Goal: Task Accomplishment & Management: Manage account settings

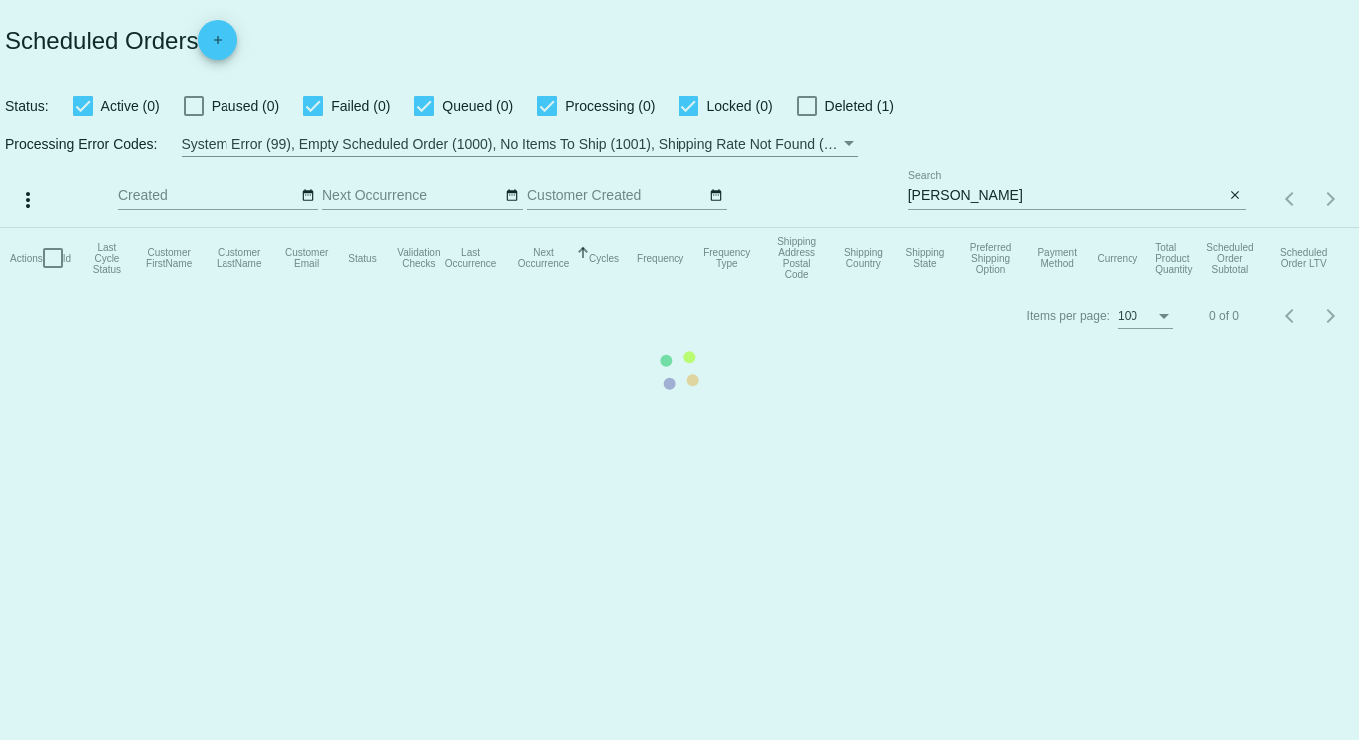
click at [1001, 228] on mat-table "Actions Id Last Cycle Status Customer FirstName Customer LastName Customer Emai…" at bounding box center [679, 258] width 1359 height 60
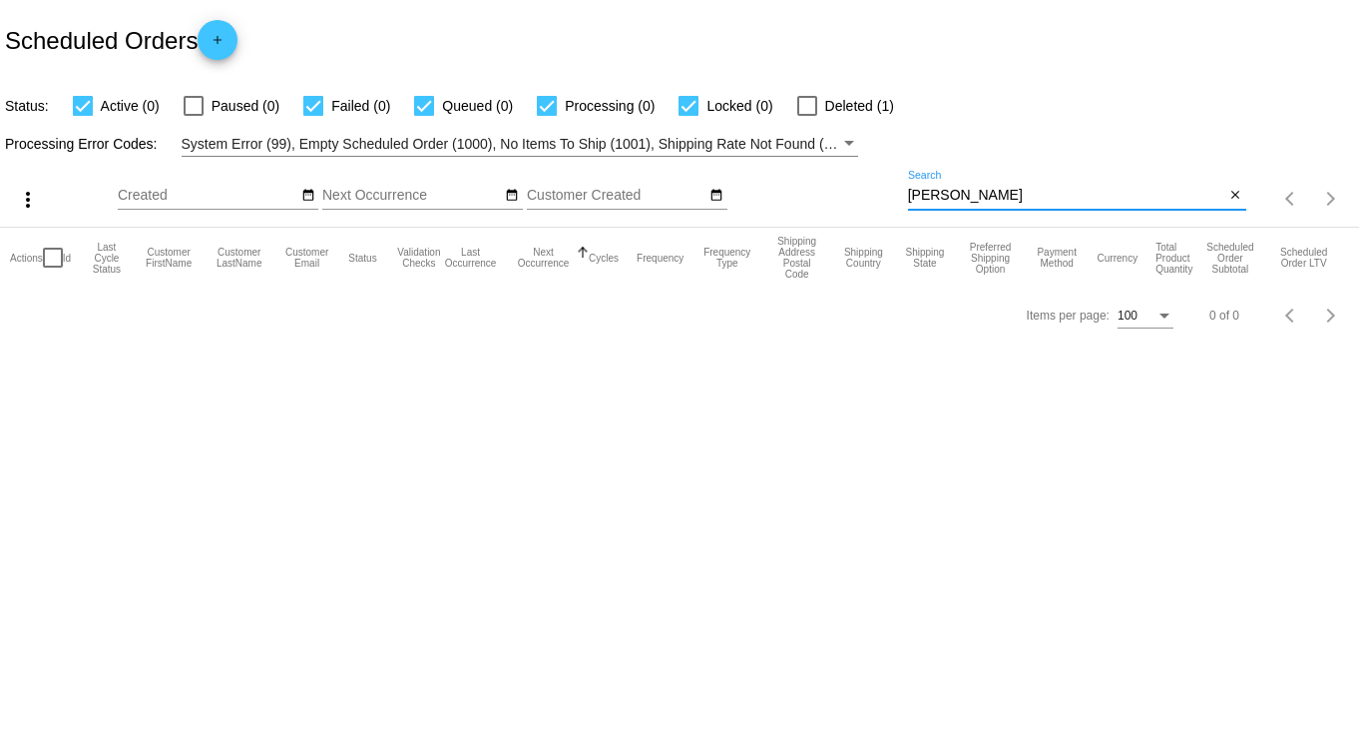
click at [999, 192] on input "[PERSON_NAME]" at bounding box center [1066, 196] width 317 height 16
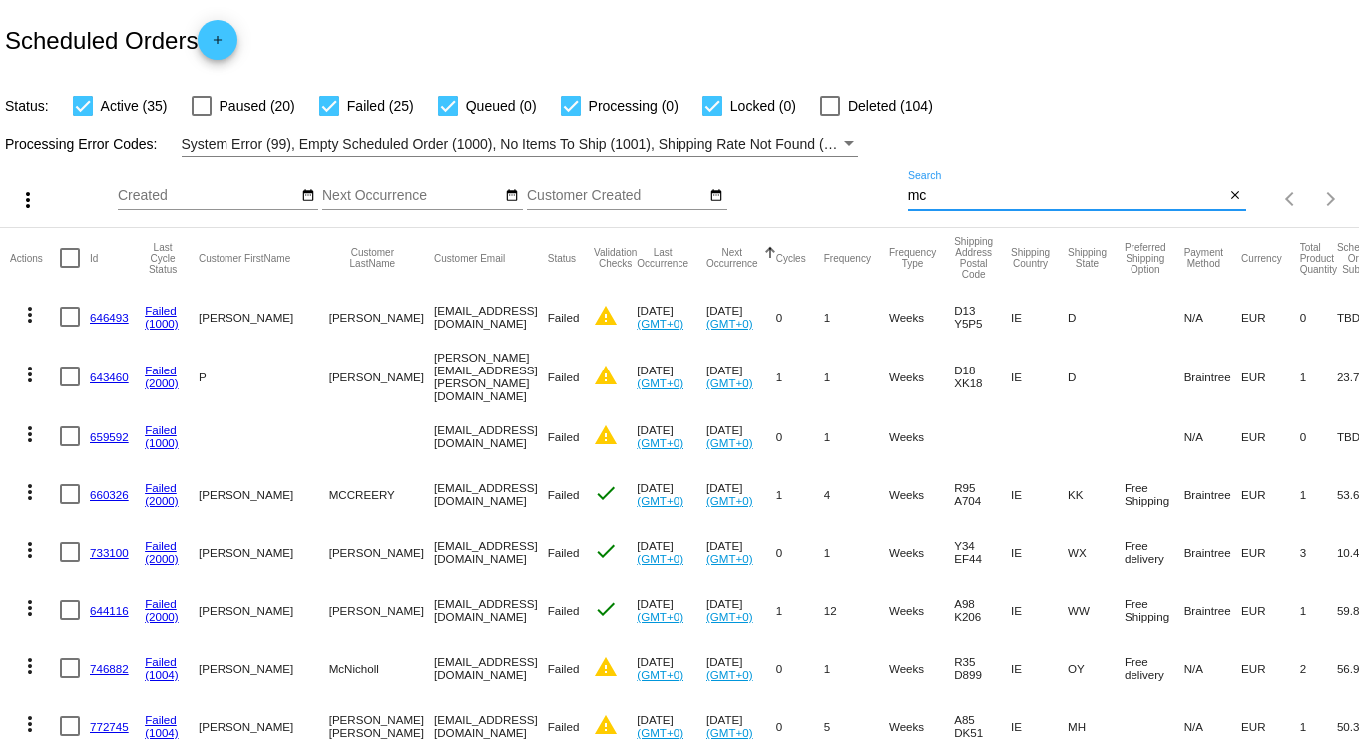
type input "mc"
click at [200, 111] on div at bounding box center [202, 106] width 20 height 20
click at [201, 116] on input "Paused (20)" at bounding box center [201, 116] width 1 height 1
checkbox input "true"
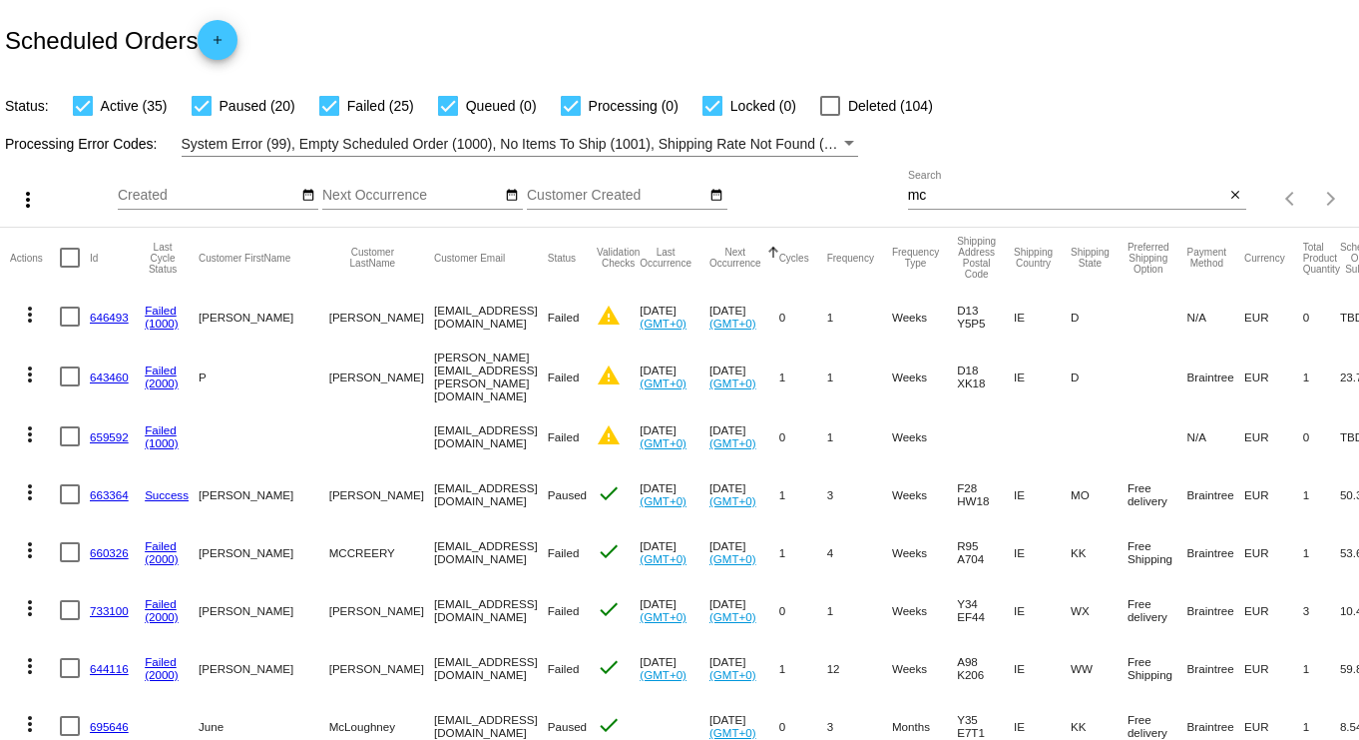
click at [840, 143] on div "Filter by Processing Error Codes" at bounding box center [849, 144] width 18 height 24
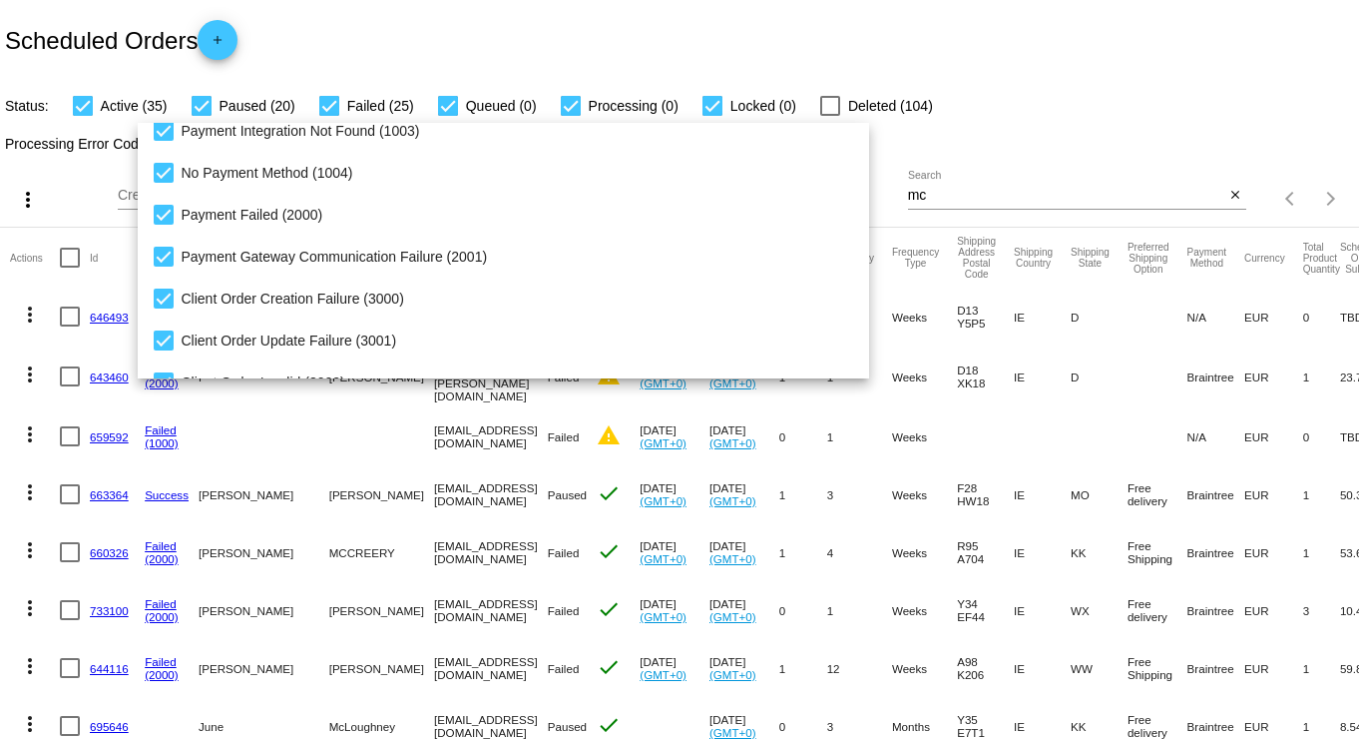
scroll to position [205, 0]
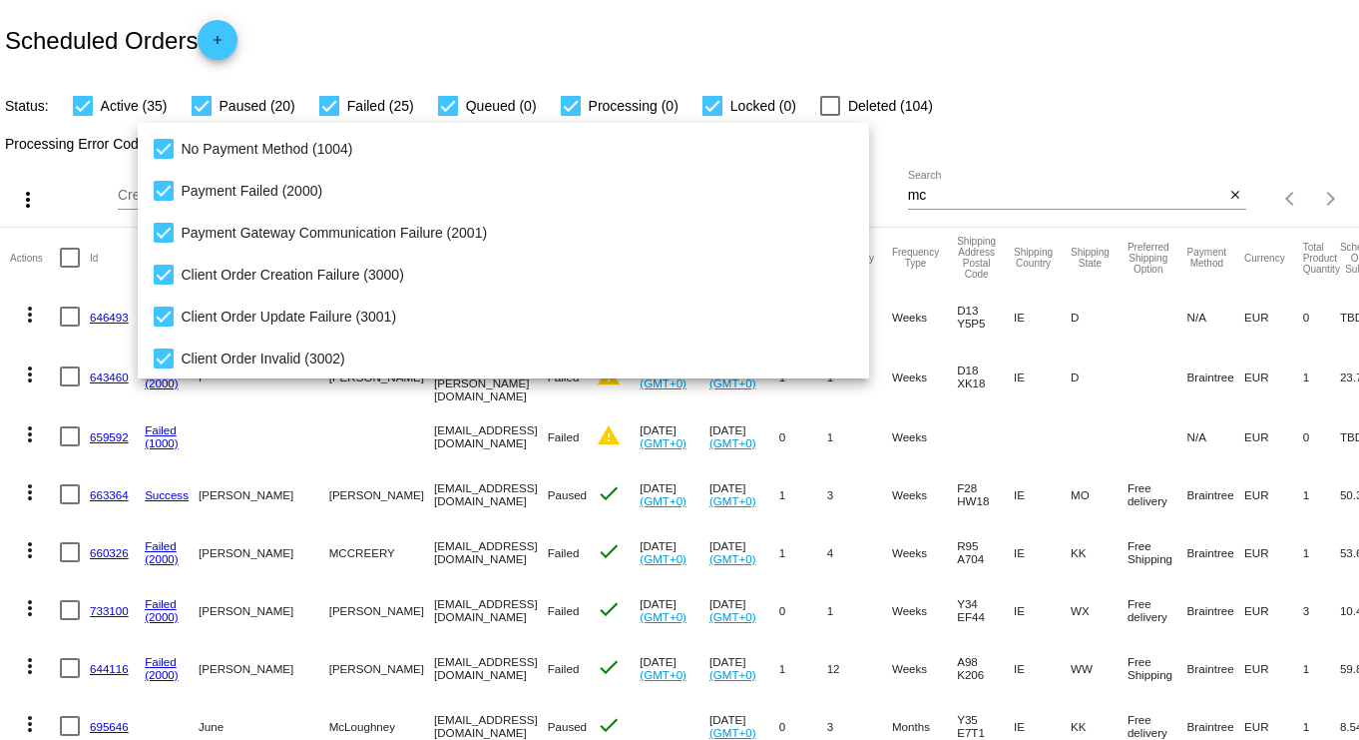
click at [1017, 55] on div at bounding box center [679, 370] width 1359 height 740
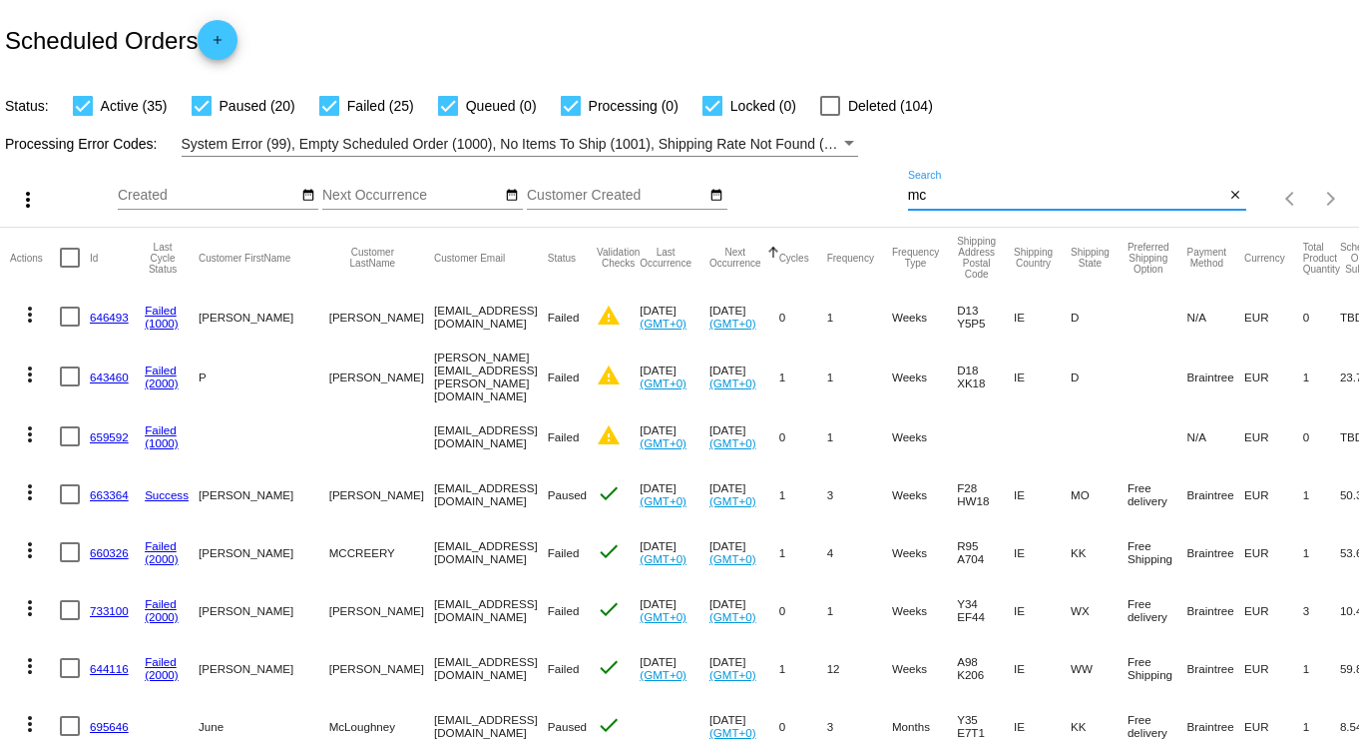
click at [936, 192] on input "mc" at bounding box center [1066, 196] width 317 height 16
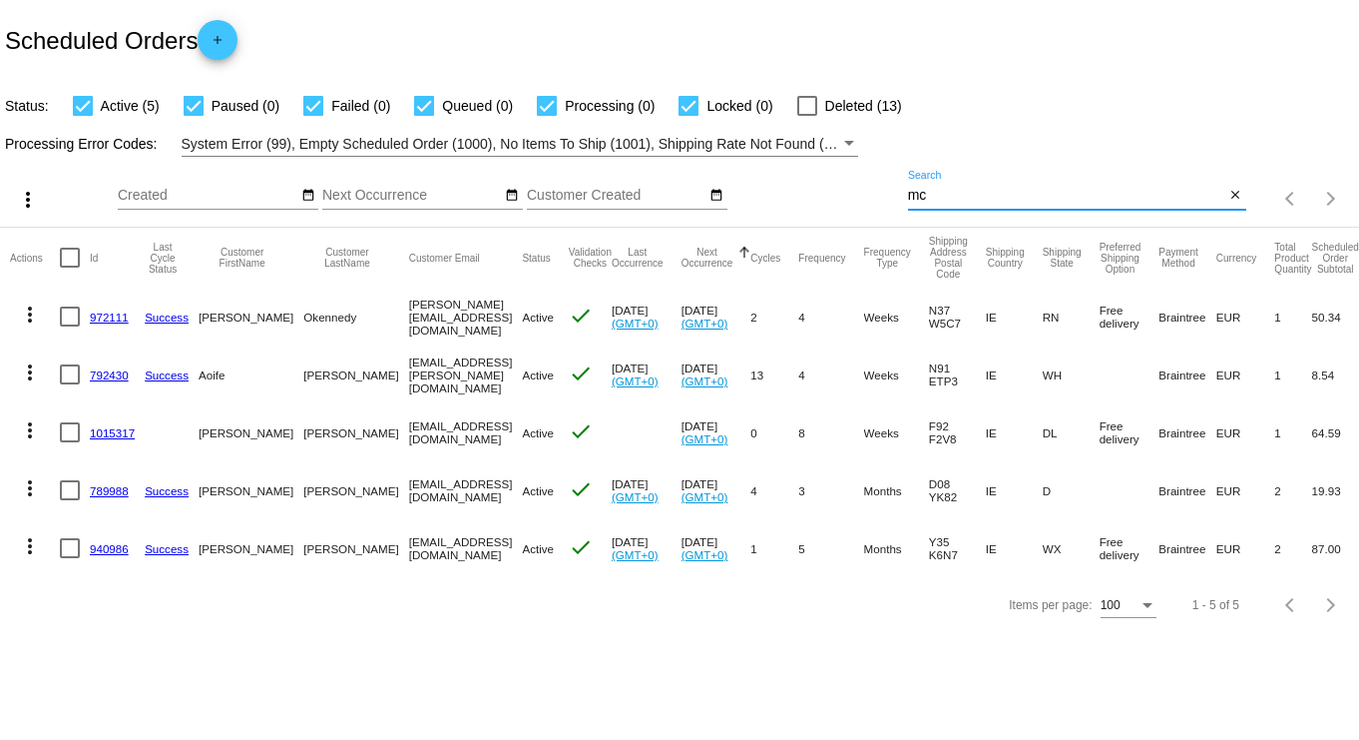
type input "m"
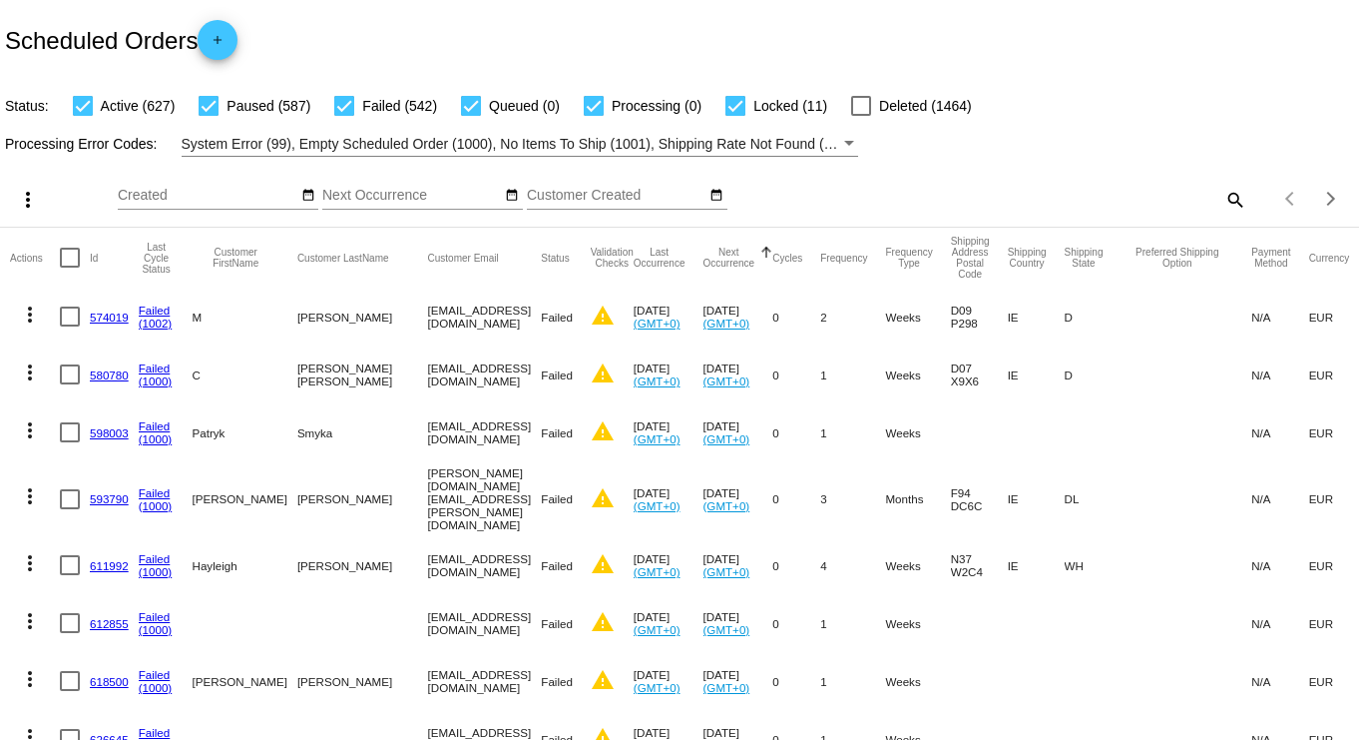
click at [1223, 202] on mat-icon "search" at bounding box center [1235, 199] width 24 height 31
click at [507, 195] on mat-icon "date_range" at bounding box center [512, 196] width 14 height 16
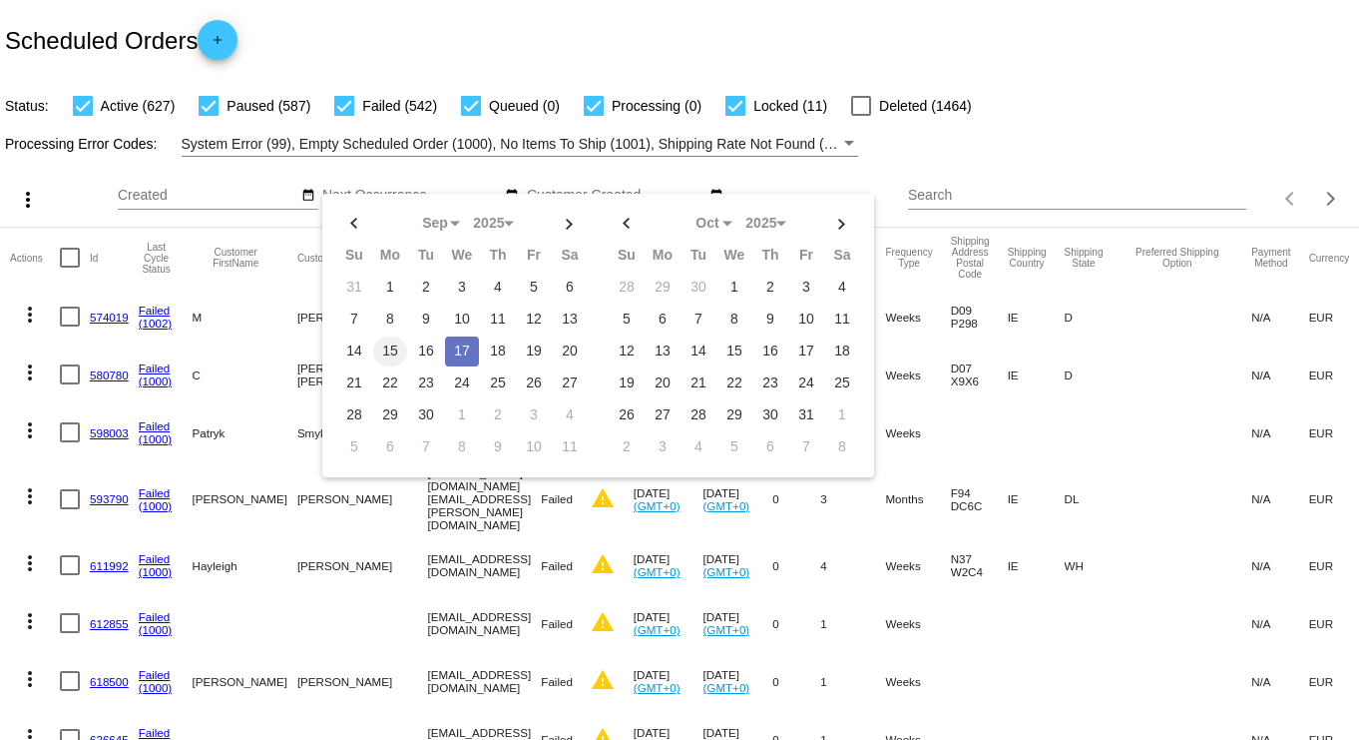
click at [382, 340] on td "15" at bounding box center [390, 351] width 34 height 30
click at [415, 349] on td "16" at bounding box center [426, 351] width 34 height 30
type input "[DATE] - [DATE]"
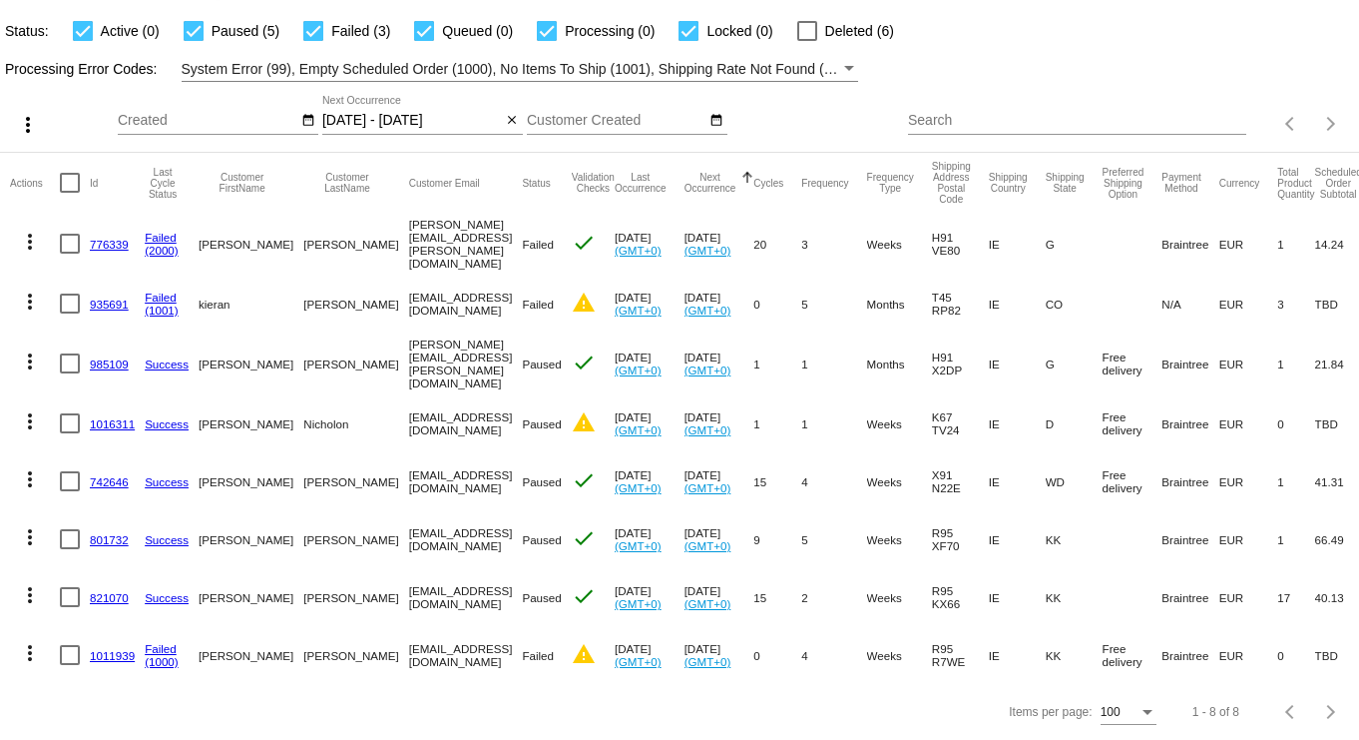
scroll to position [0, 0]
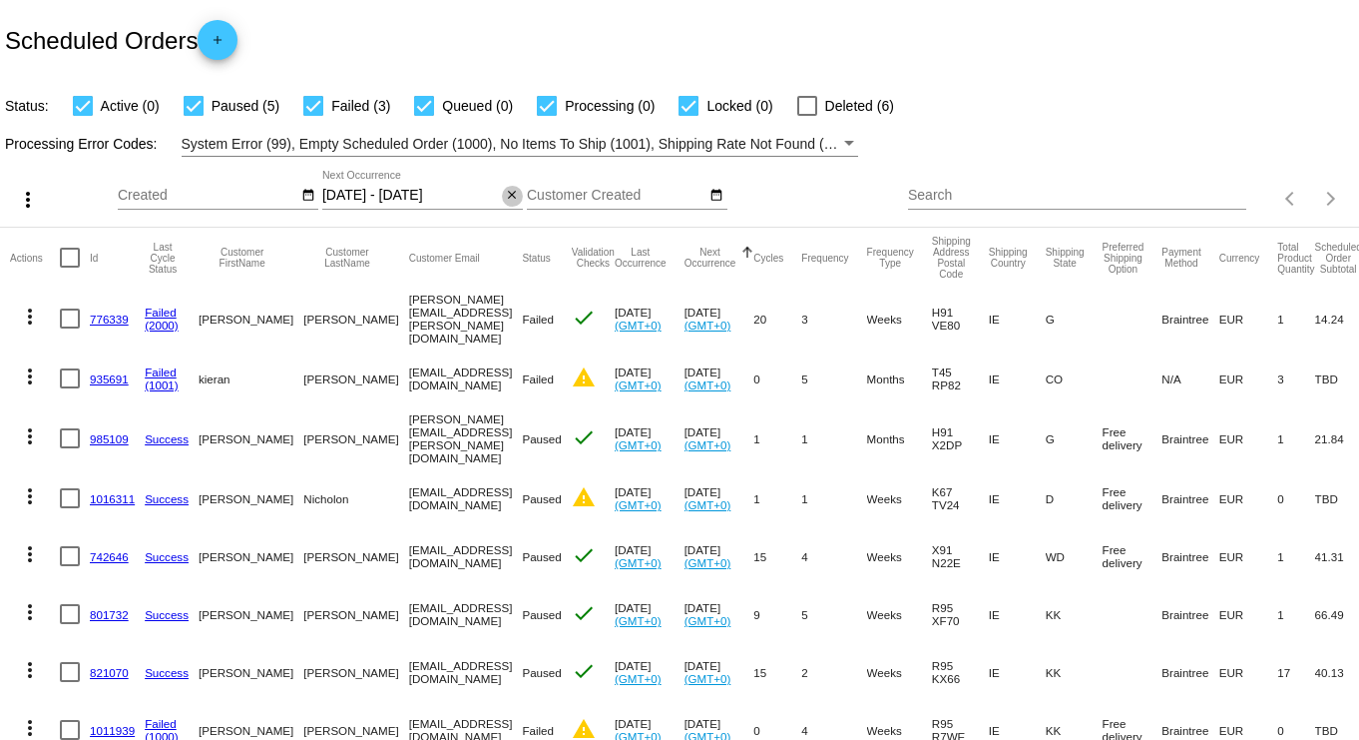
click at [507, 202] on mat-icon "close" at bounding box center [512, 196] width 14 height 16
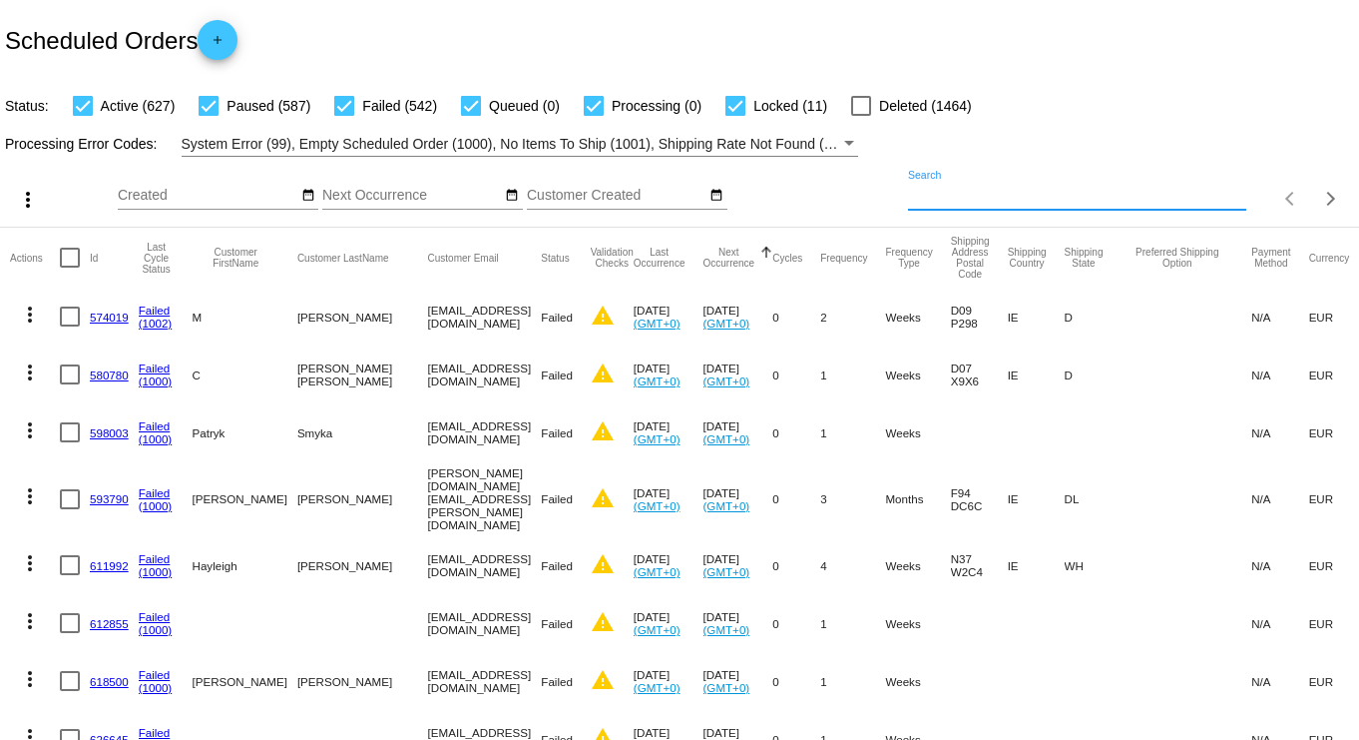
click at [926, 200] on input "Search" at bounding box center [1077, 196] width 338 height 16
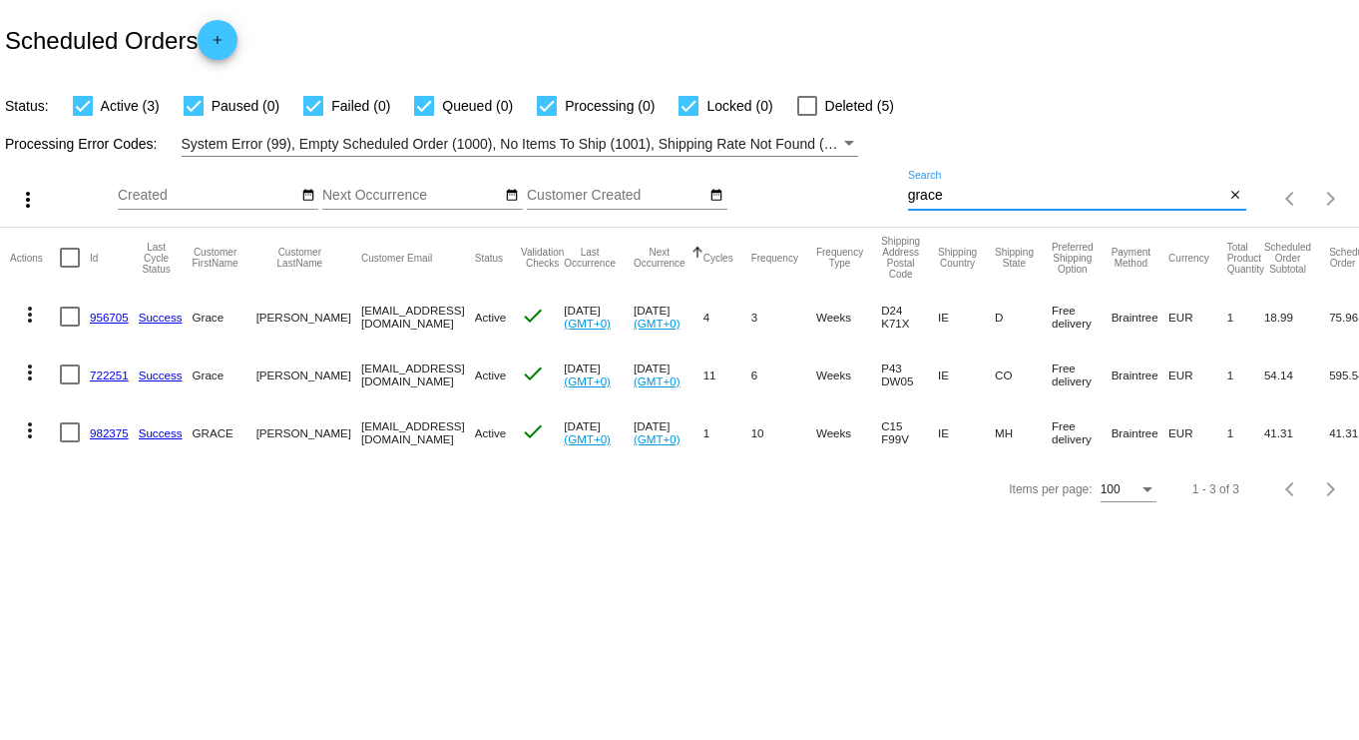
type input "grace"
click at [30, 432] on mat-icon "more_vert" at bounding box center [30, 430] width 24 height 24
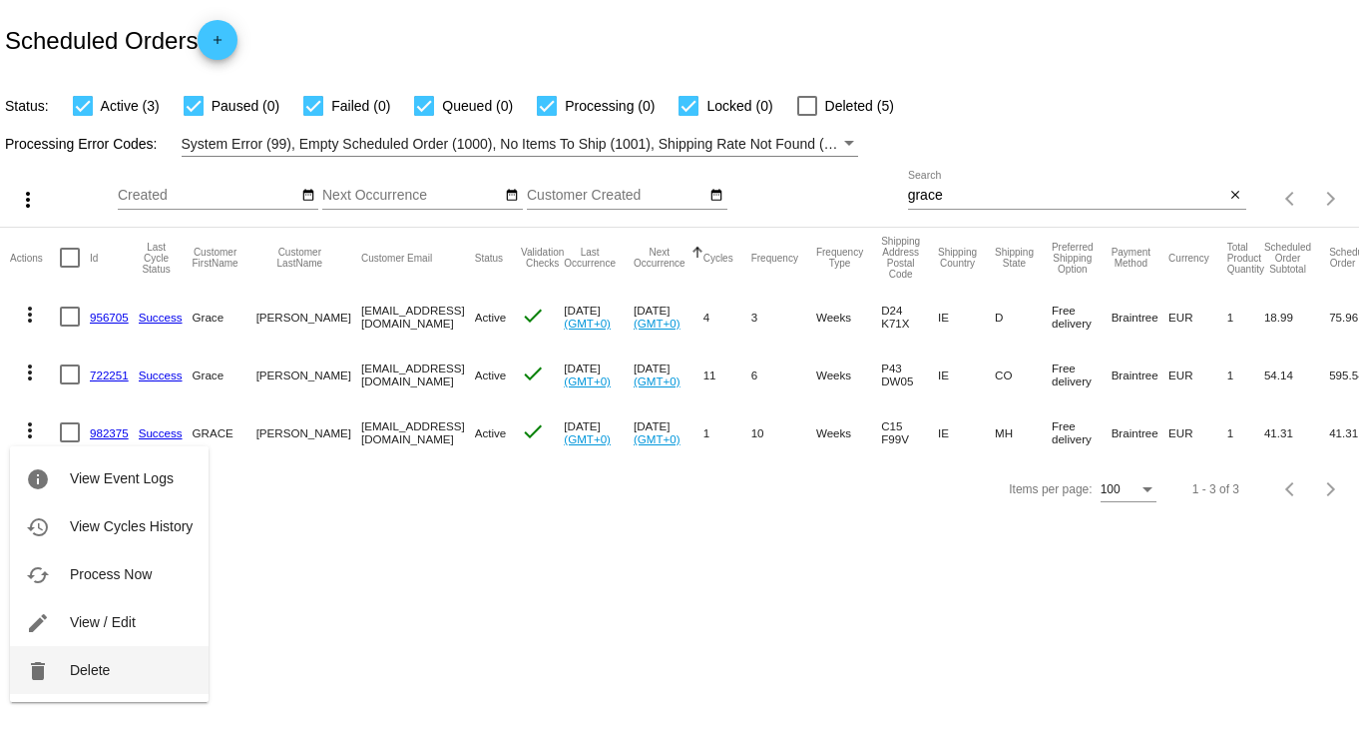
click at [108, 654] on button "delete Delete" at bounding box center [109, 670] width 199 height 48
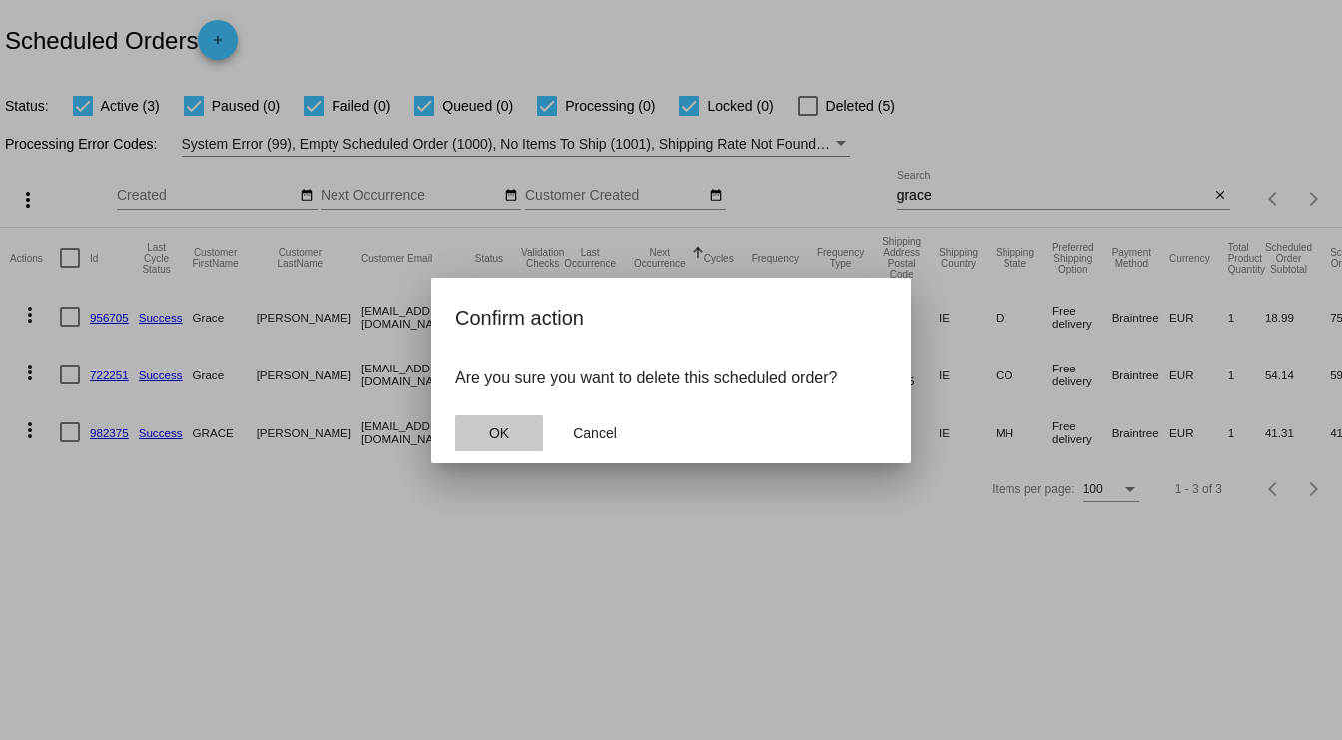
click at [489, 429] on span "OK" at bounding box center [499, 433] width 20 height 16
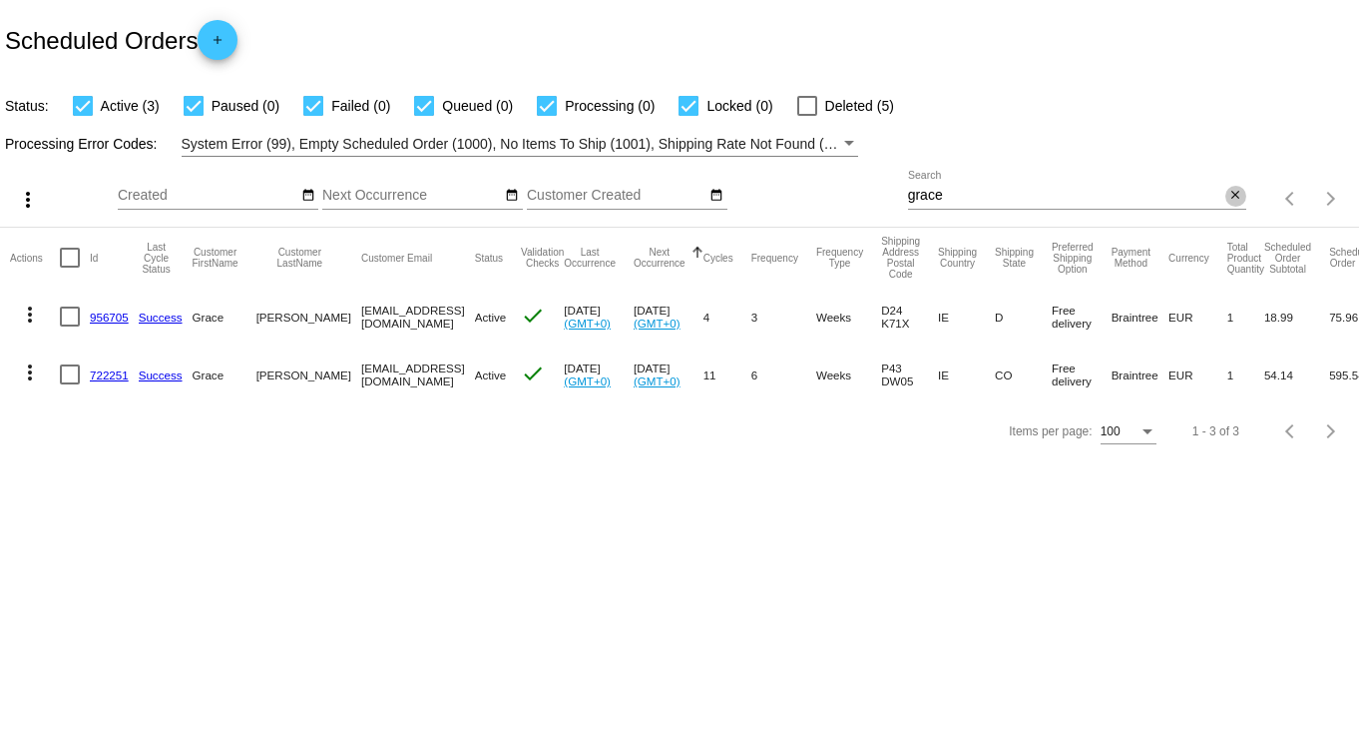
click at [1242, 192] on mat-icon "close" at bounding box center [1236, 196] width 14 height 16
